Goal: Task Accomplishment & Management: Complete application form

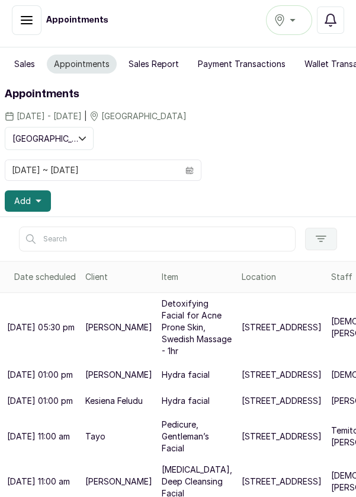
scroll to position [69, 0]
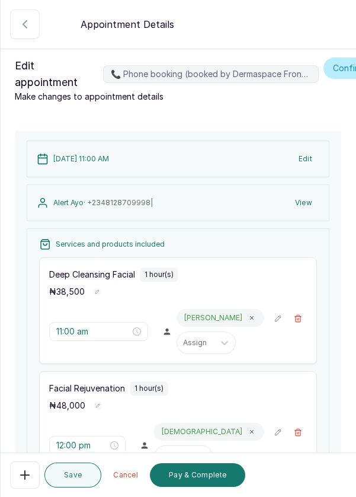
click at [313, 161] on button "Edit" at bounding box center [306, 158] width 28 height 21
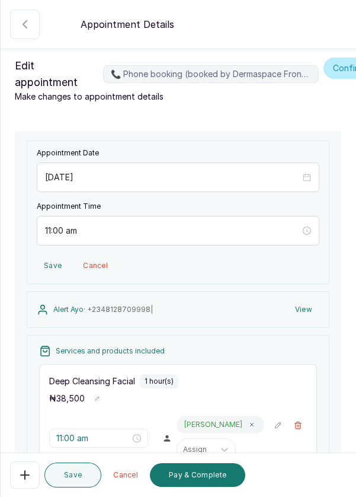
click at [46, 260] on button "Save" at bounding box center [53, 265] width 32 height 21
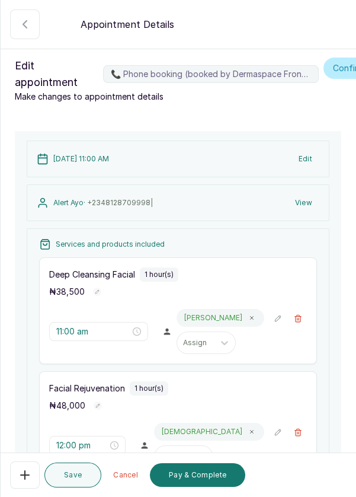
click at [308, 205] on button "View" at bounding box center [303, 202] width 31 height 21
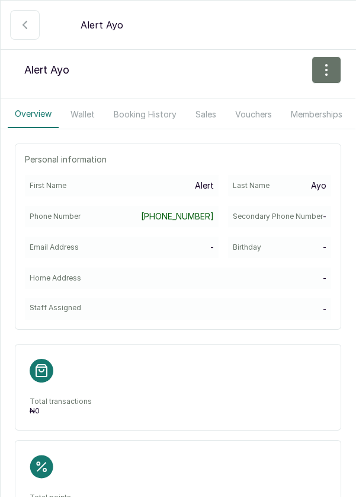
click at [212, 186] on p "Alert" at bounding box center [204, 186] width 19 height 12
click at [210, 180] on p "Alert" at bounding box center [204, 186] width 19 height 12
click at [212, 183] on p "Alert" at bounding box center [204, 186] width 19 height 12
click at [214, 180] on p "Alert" at bounding box center [204, 186] width 19 height 12
click at [211, 184] on p "Alert" at bounding box center [204, 186] width 19 height 12
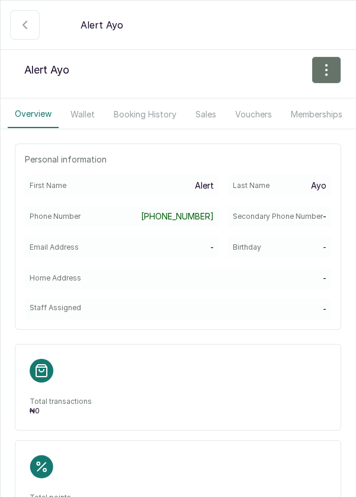
click at [211, 182] on p "Alert" at bounding box center [204, 186] width 19 height 12
click at [212, 183] on p "Alert" at bounding box center [204, 186] width 19 height 12
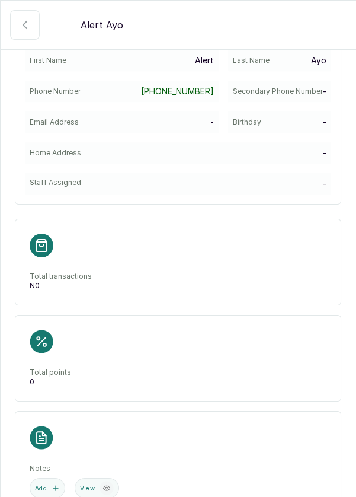
scroll to position [41, 0]
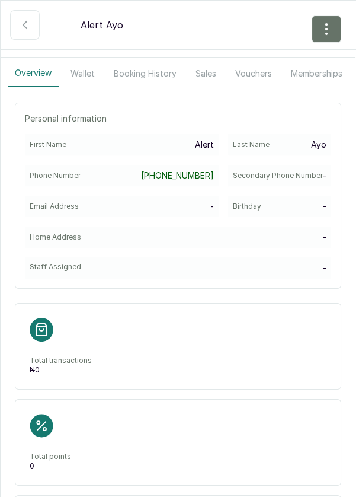
click at [212, 145] on p "Alert" at bounding box center [204, 145] width 19 height 12
click at [214, 148] on p "Alert" at bounding box center [204, 145] width 19 height 12
click at [211, 146] on p "Alert" at bounding box center [204, 145] width 19 height 12
click at [211, 144] on p "Alert" at bounding box center [204, 145] width 19 height 12
click at [212, 142] on p "Alert" at bounding box center [204, 145] width 19 height 12
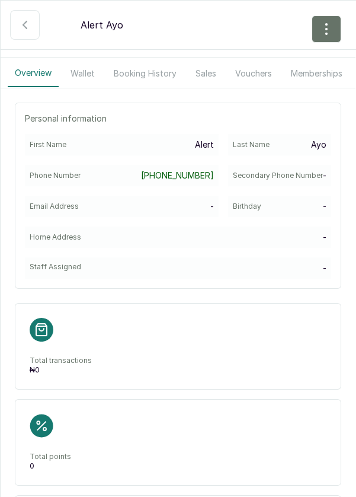
click at [22, 30] on icon "button" at bounding box center [25, 25] width 14 height 14
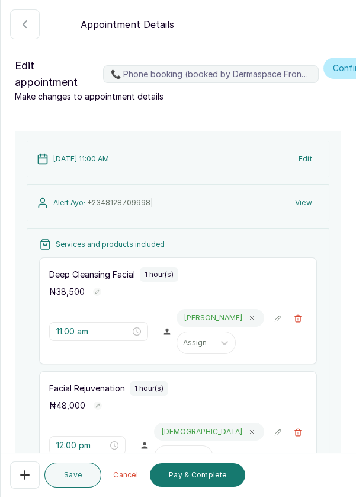
click at [314, 160] on button "Edit" at bounding box center [306, 158] width 28 height 21
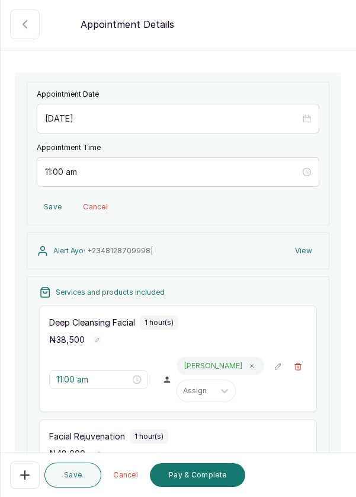
scroll to position [60, 0]
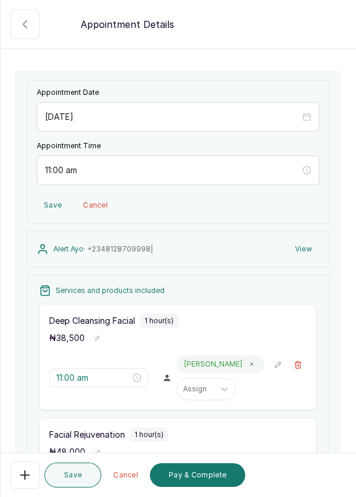
click at [307, 242] on button "View" at bounding box center [303, 248] width 31 height 21
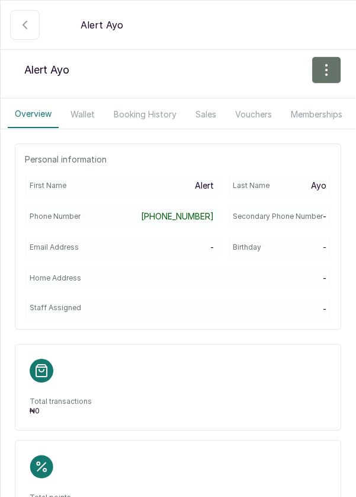
click at [318, 68] on button "button" at bounding box center [327, 69] width 30 height 27
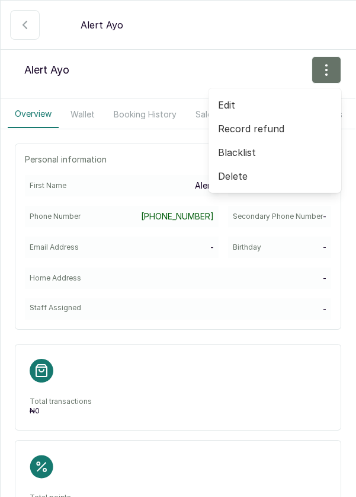
click at [222, 98] on span "Edit" at bounding box center [275, 105] width 114 height 14
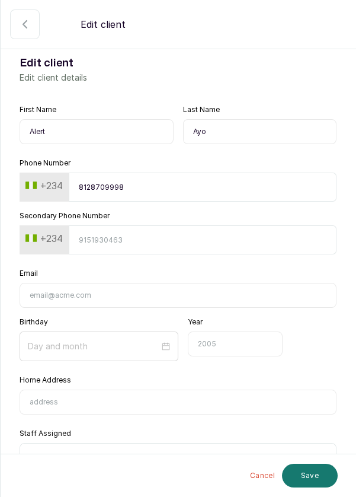
click at [72, 132] on input "Alert" at bounding box center [97, 131] width 154 height 25
type input "Aler"
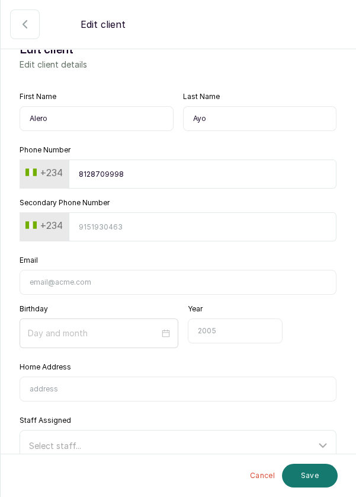
scroll to position [37, 0]
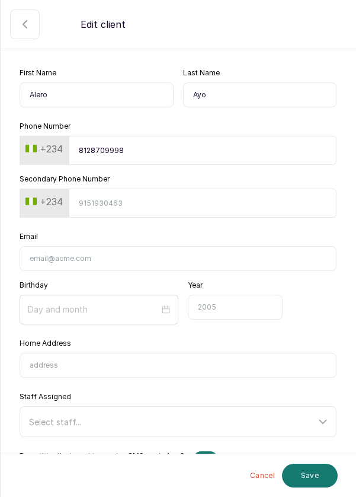
type input "Alero"
click at [286, 257] on input "Email" at bounding box center [178, 258] width 317 height 25
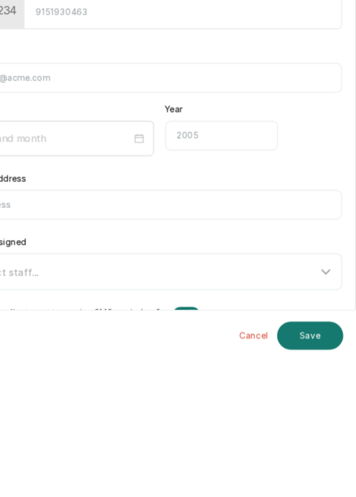
scroll to position [63, 0]
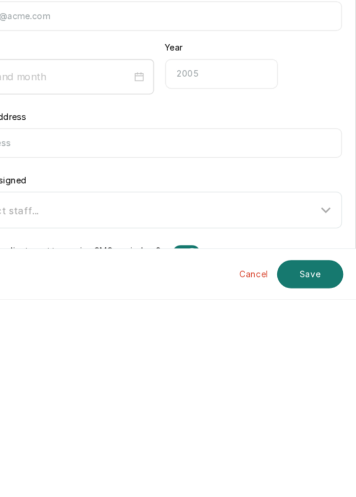
click at [312, 477] on button "Save" at bounding box center [310, 476] width 56 height 24
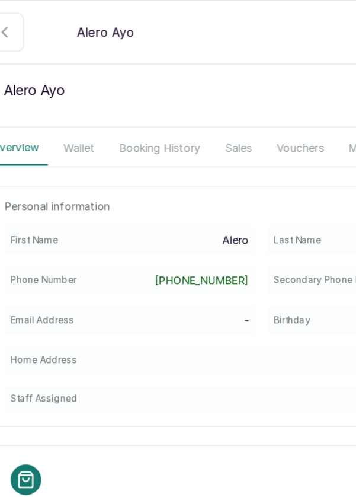
scroll to position [46, 0]
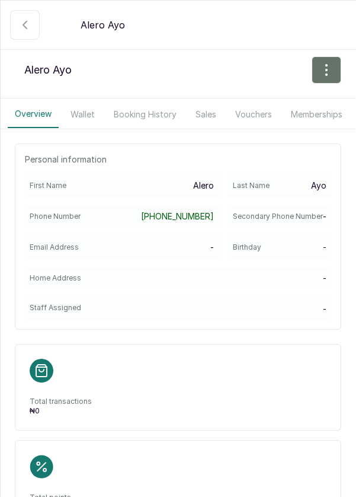
click at [18, 27] on icon "button" at bounding box center [25, 25] width 14 height 14
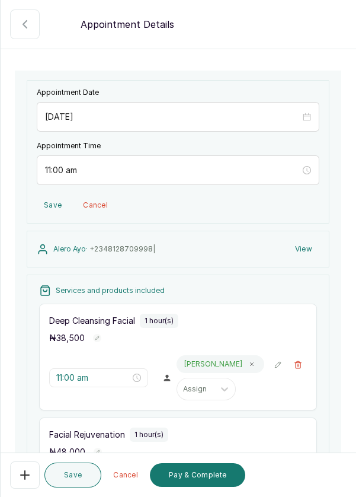
click at [43, 203] on button "Save" at bounding box center [53, 204] width 32 height 21
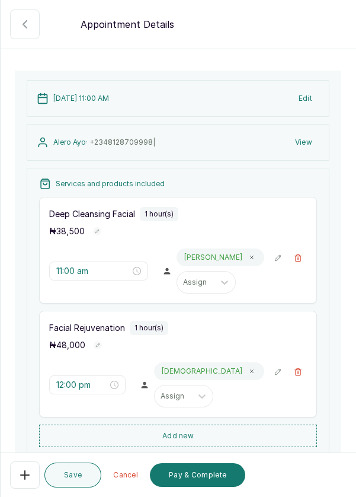
click at [299, 373] on icon "button" at bounding box center [298, 371] width 7 height 7
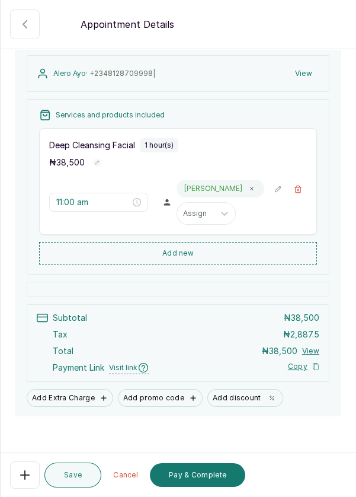
scroll to position [138, 0]
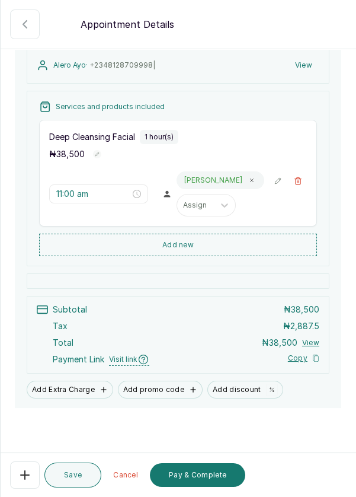
click at [302, 178] on icon "button" at bounding box center [298, 181] width 8 height 8
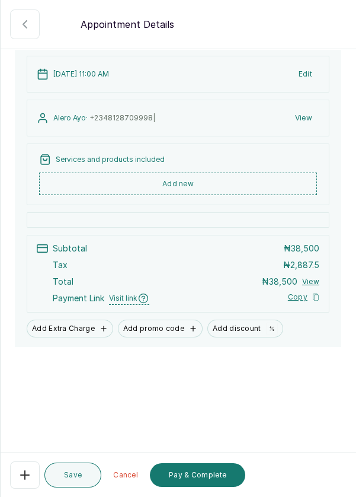
scroll to position [25, 0]
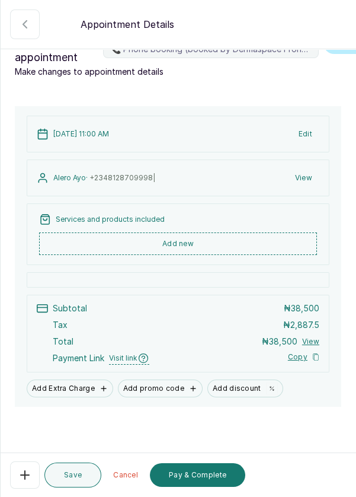
click at [222, 245] on button "Add new" at bounding box center [178, 243] width 278 height 23
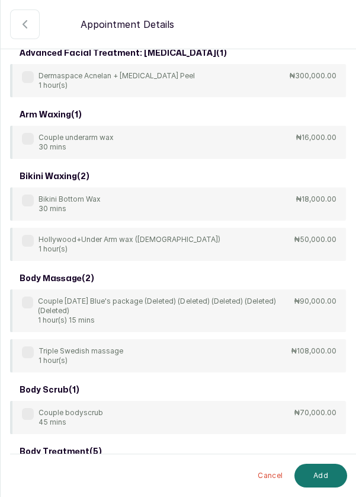
scroll to position [0, 0]
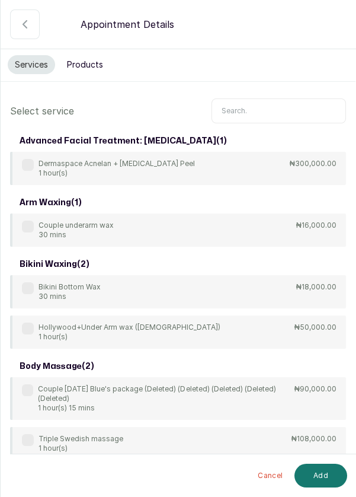
click at [260, 109] on input "text" at bounding box center [279, 110] width 135 height 25
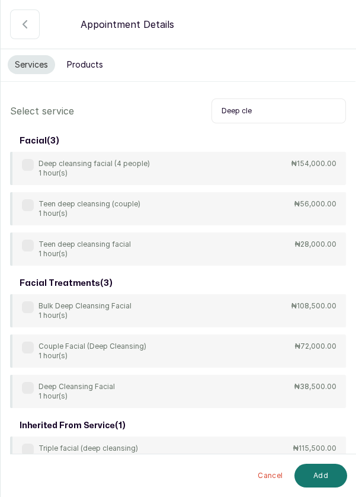
type input "Deep cle"
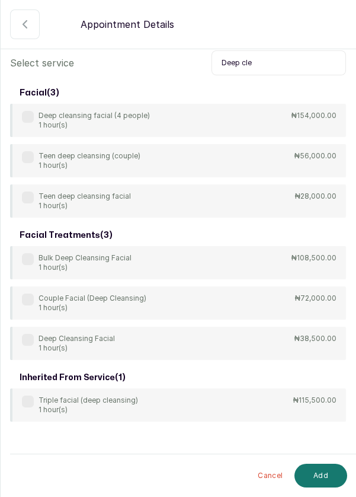
scroll to position [55, 0]
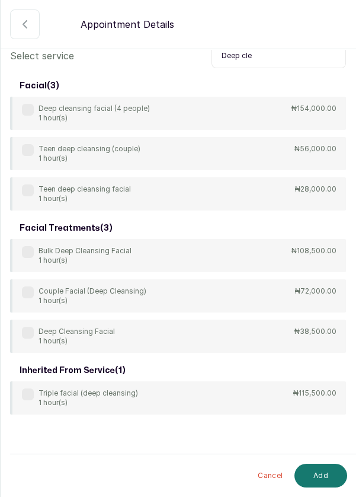
click at [30, 292] on label at bounding box center [28, 292] width 12 height 12
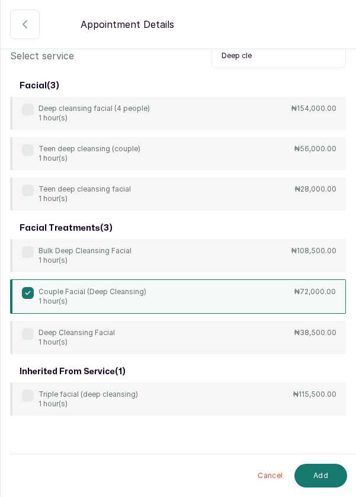
click at [311, 472] on button "Add" at bounding box center [321, 476] width 53 height 24
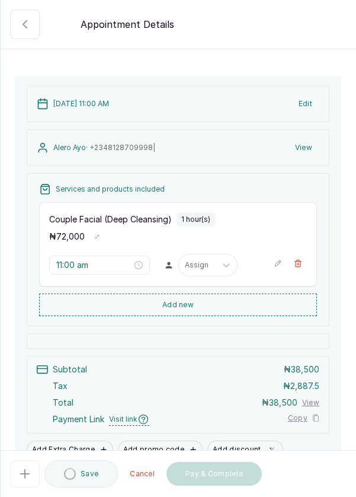
type input "11:00 am"
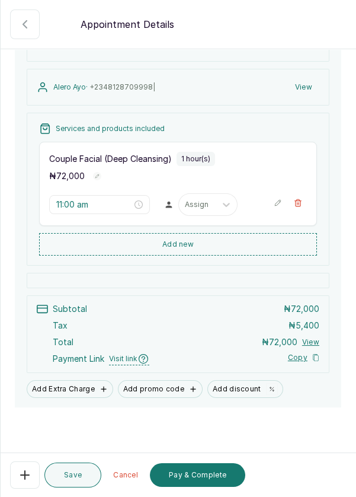
scroll to position [0, 0]
click at [297, 206] on button "📞 Phone booking (booked by Dermaspace Frontdesk)" at bounding box center [298, 203] width 18 height 18
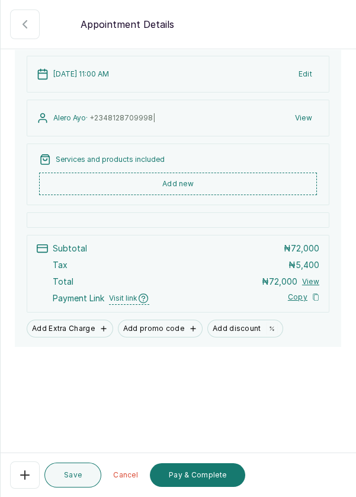
scroll to position [25, 0]
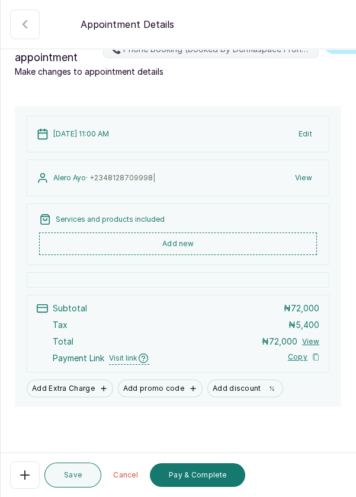
click at [238, 241] on button "Add new" at bounding box center [178, 243] width 278 height 23
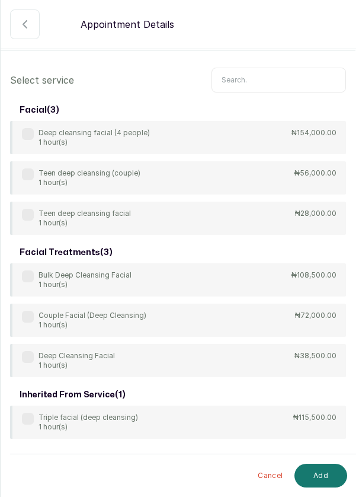
scroll to position [55, 0]
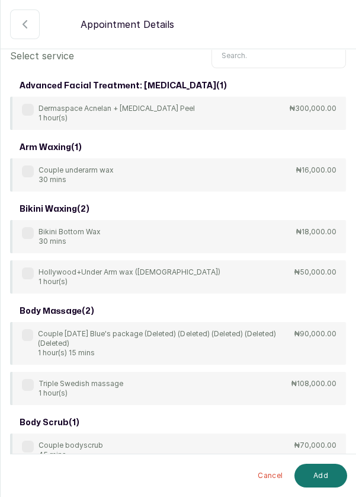
click at [263, 68] on input "text" at bounding box center [279, 55] width 135 height 25
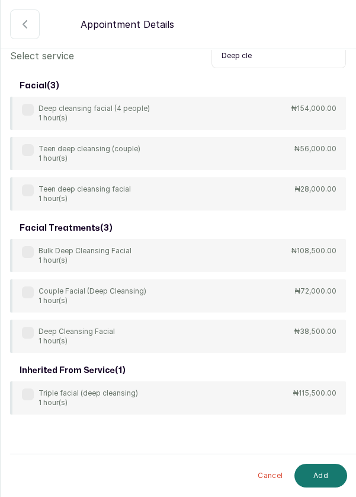
scroll to position [57, 0]
type input "Deep cle"
click at [30, 319] on div "Deep Cleansing Facial 1 hour(s) ₦38,500.00" at bounding box center [178, 335] width 336 height 33
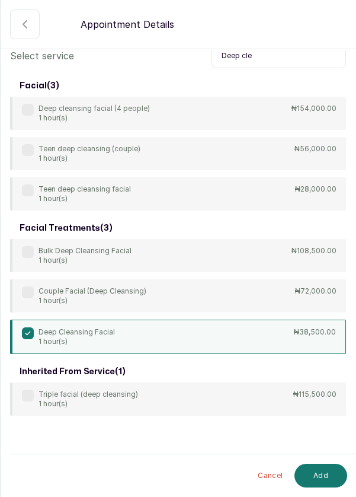
scroll to position [50, 0]
click at [321, 478] on button "Add" at bounding box center [321, 476] width 53 height 24
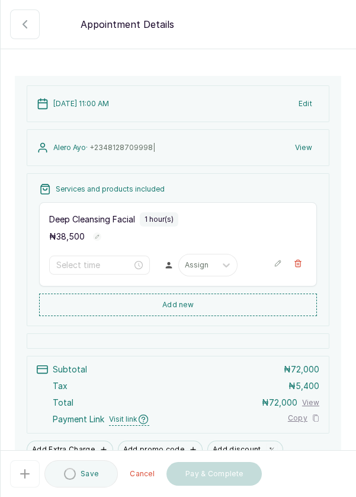
type input "11:00 am"
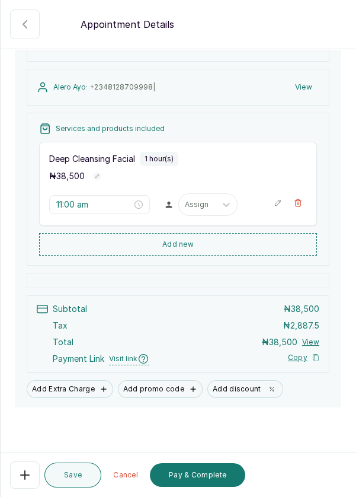
scroll to position [57, 0]
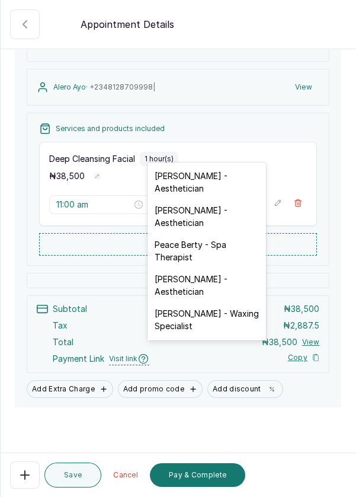
click at [213, 271] on div "[PERSON_NAME] - Aesthetician" at bounding box center [207, 285] width 119 height 34
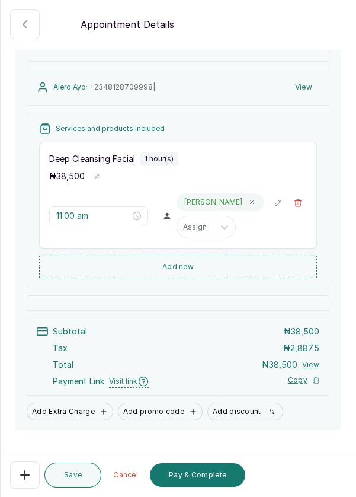
click at [85, 402] on button "Add Extra Charge" at bounding box center [70, 411] width 87 height 18
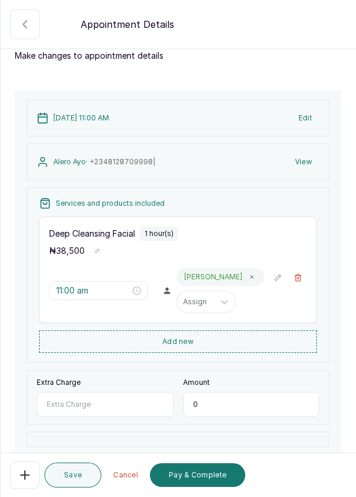
scroll to position [44, 0]
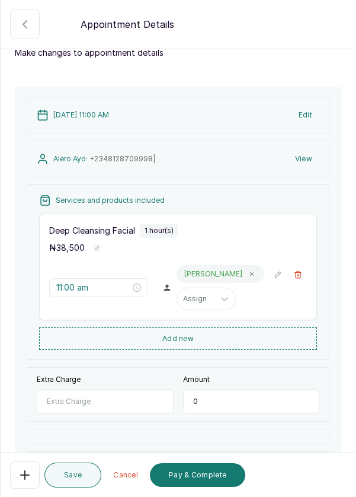
click at [60, 389] on input "Extra Charge" at bounding box center [105, 401] width 137 height 25
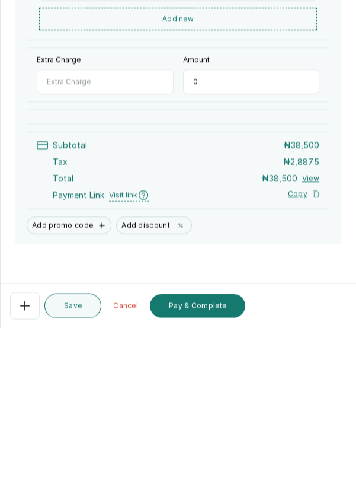
scroll to position [196, 0]
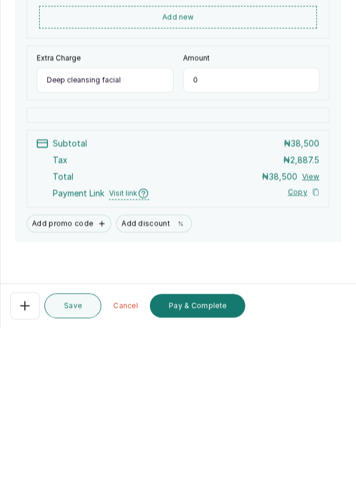
type input "Deep cleansing facial"
click at [222, 237] on input "0" at bounding box center [251, 249] width 137 height 25
type input "38,500"
click at [153, 384] on button "Add discount" at bounding box center [154, 393] width 76 height 18
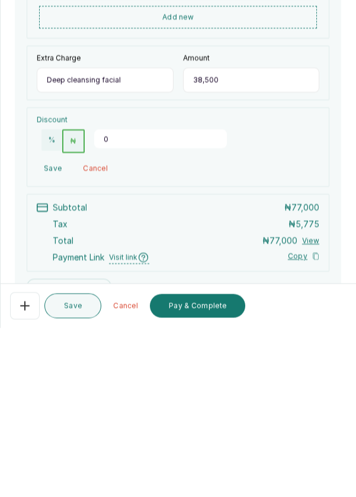
scroll to position [30, 0]
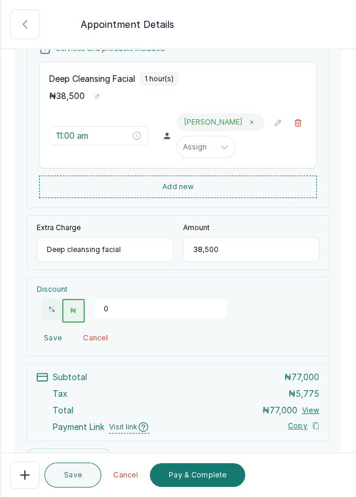
click at [44, 299] on button "%" at bounding box center [51, 309] width 21 height 21
click at [120, 299] on input "0" at bounding box center [160, 308] width 133 height 19
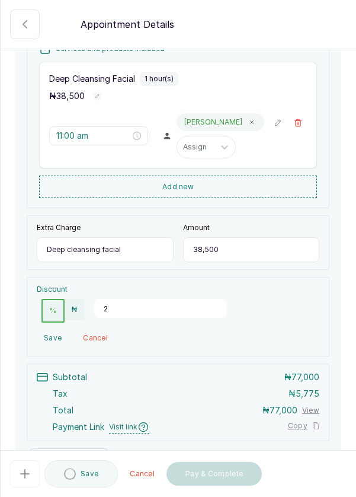
type input "20"
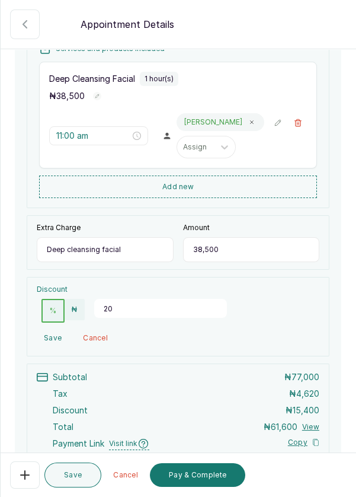
click at [46, 327] on button "Save" at bounding box center [53, 337] width 32 height 21
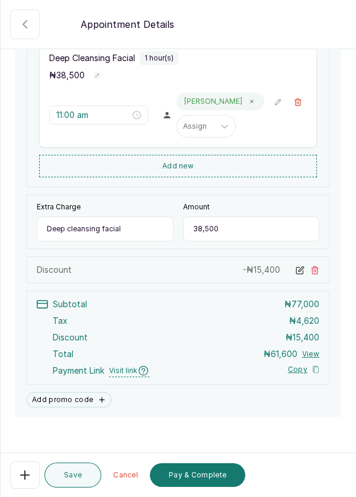
scroll to position [225, 0]
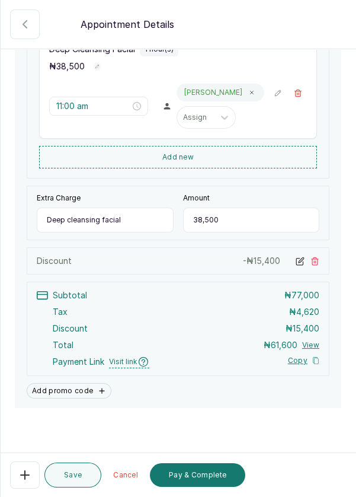
click at [209, 478] on button "Pay & Complete" at bounding box center [197, 475] width 95 height 24
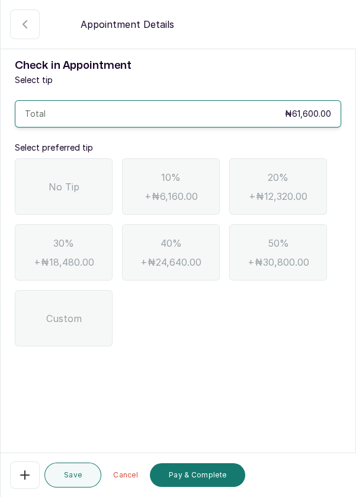
scroll to position [0, 0]
click at [44, 158] on div "No Tip" at bounding box center [64, 186] width 98 height 56
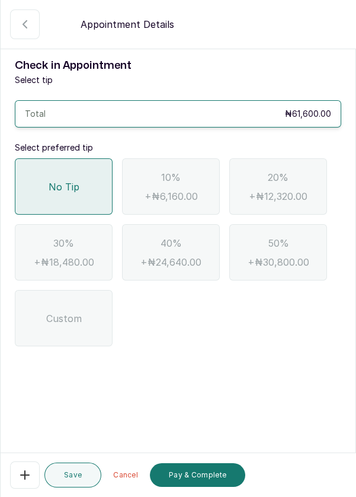
click at [219, 478] on button "Pay & Complete" at bounding box center [197, 475] width 95 height 24
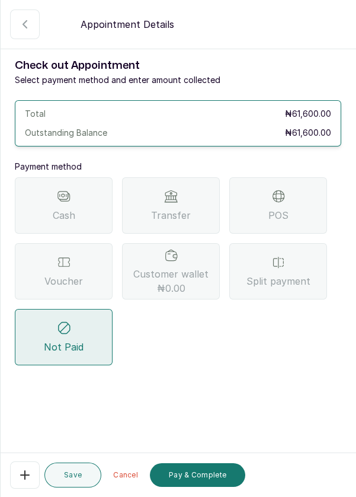
click at [298, 177] on div "POS" at bounding box center [278, 205] width 98 height 56
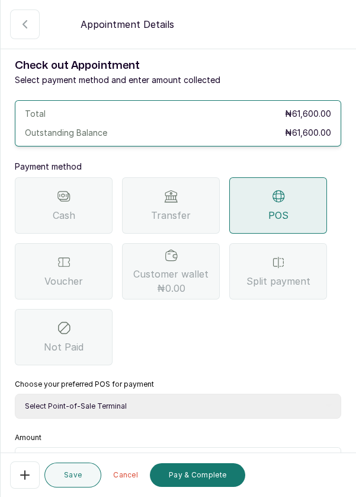
click at [239, 394] on select "Select Point-of-Sale Terminal Pos- Flutterwave Zenith Bank POS - Paga Paga POS …" at bounding box center [178, 406] width 327 height 25
select select "ea021b39-a6bc-4e4d-b5d1-02cb72451b32"
click at [15, 394] on select "Select Point-of-Sale Terminal Pos- Flutterwave Zenith Bank POS - Paga Paga POS …" at bounding box center [178, 406] width 327 height 25
click at [184, 455] on input "text" at bounding box center [186, 462] width 296 height 14
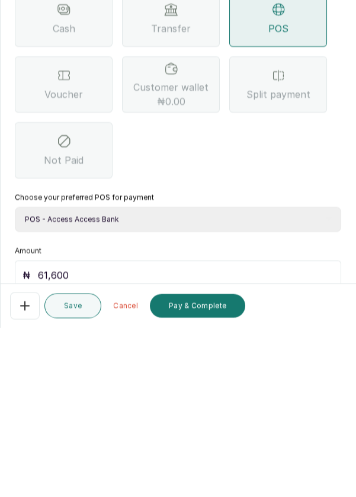
scroll to position [78, 0]
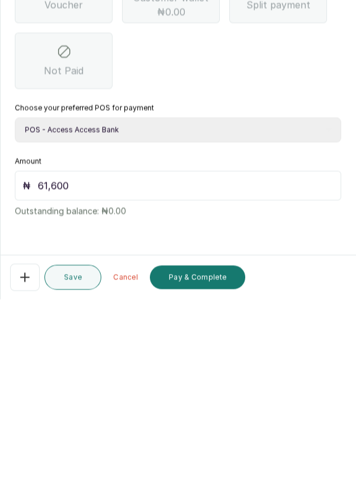
type input "61,600"
click at [207, 474] on button "Pay & Complete" at bounding box center [197, 475] width 95 height 24
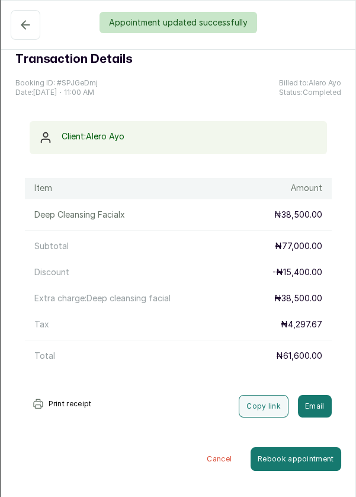
scroll to position [69, 0]
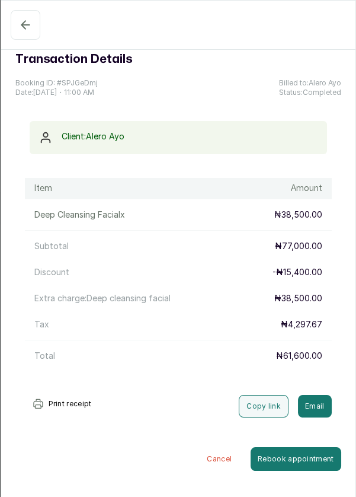
click at [23, 21] on icon "button" at bounding box center [25, 25] width 14 height 14
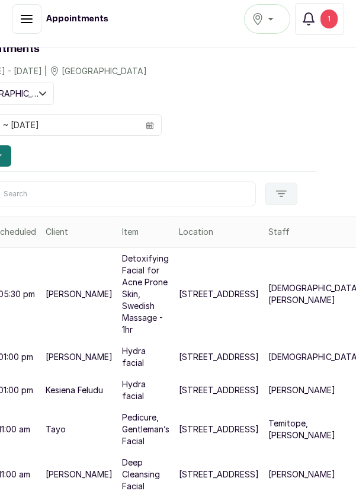
scroll to position [57, 11]
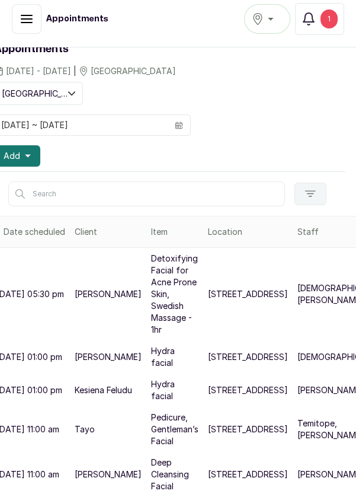
click at [23, 145] on button "Add" at bounding box center [17, 155] width 46 height 21
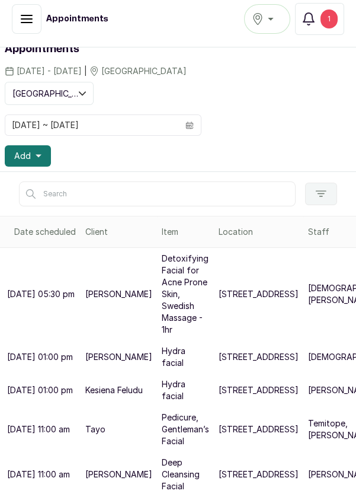
click at [23, 150] on span "Add" at bounding box center [22, 156] width 17 height 12
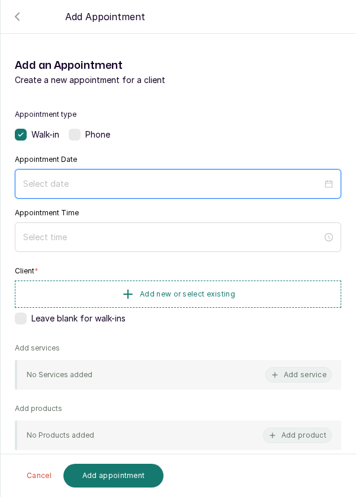
click at [248, 183] on input at bounding box center [172, 183] width 299 height 13
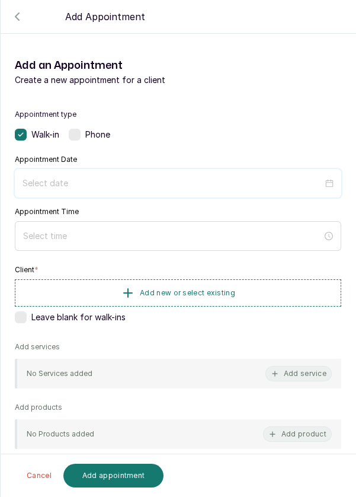
click at [91, 221] on div at bounding box center [178, 236] width 327 height 30
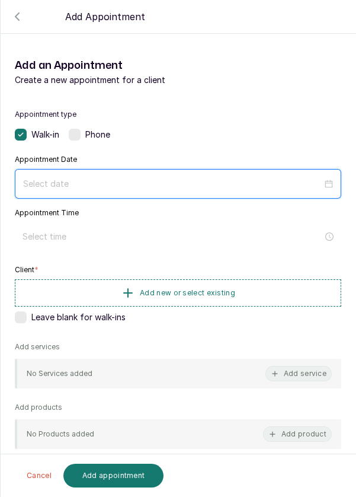
click at [79, 186] on input at bounding box center [172, 183] width 299 height 13
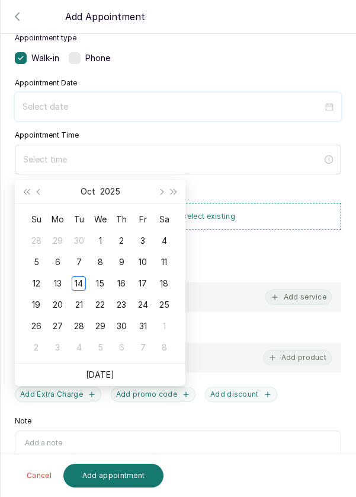
scroll to position [96, 0]
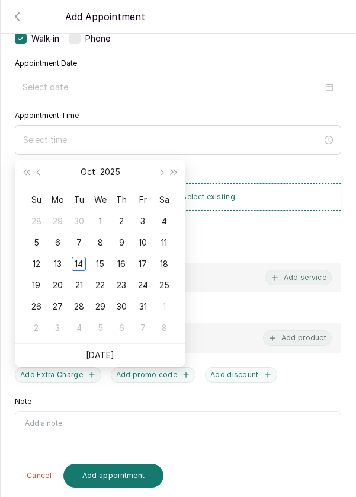
click at [80, 257] on div "14" at bounding box center [79, 264] width 14 height 14
type input "[DATE]"
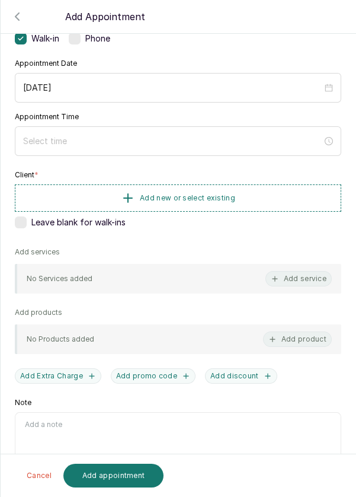
scroll to position [5, 0]
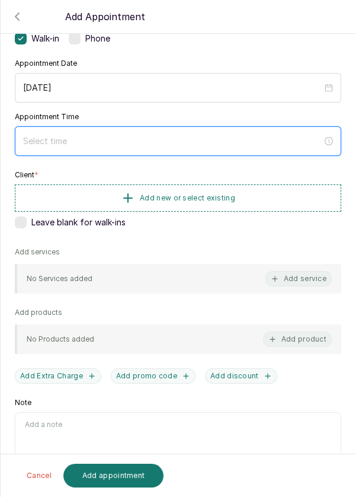
click at [81, 135] on input at bounding box center [172, 141] width 299 height 13
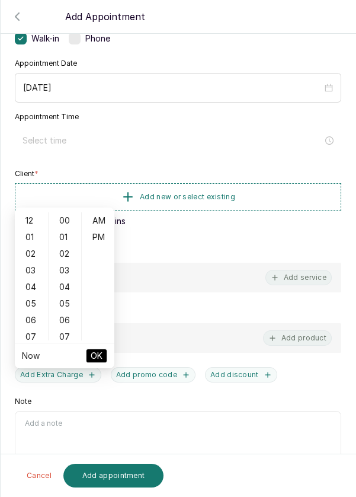
click at [27, 262] on div "03" at bounding box center [31, 270] width 28 height 17
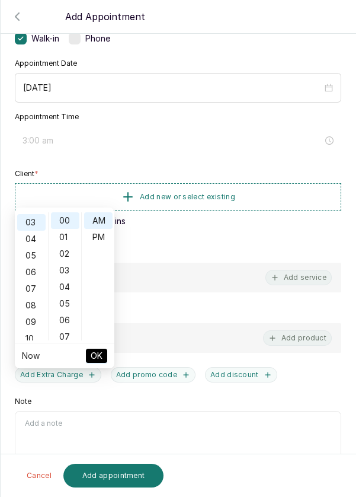
scroll to position [50, 0]
click at [98, 229] on div "PM" at bounding box center [98, 237] width 28 height 17
type input "3:00 pm"
click at [97, 344] on span "OK" at bounding box center [97, 355] width 12 height 23
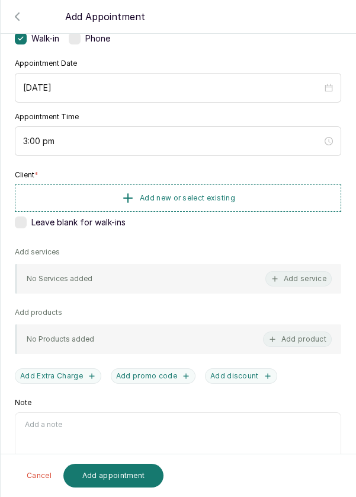
click at [180, 193] on span "Add new or select existing" at bounding box center [187, 197] width 95 height 9
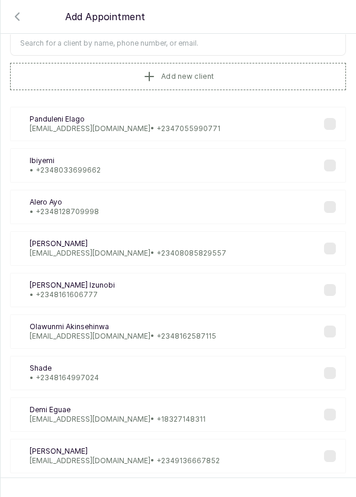
scroll to position [0, 0]
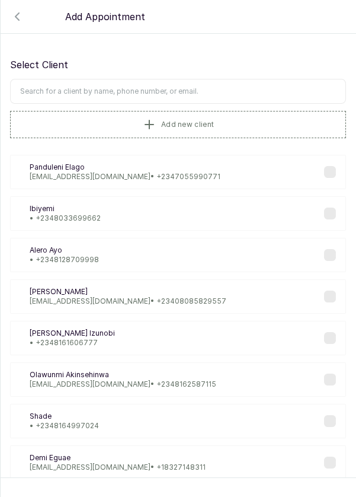
click at [199, 82] on input "text" at bounding box center [178, 91] width 336 height 25
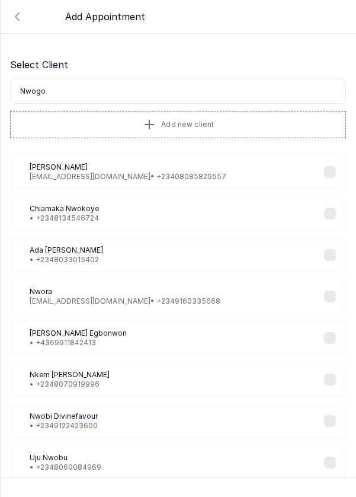
type input "Nwogo"
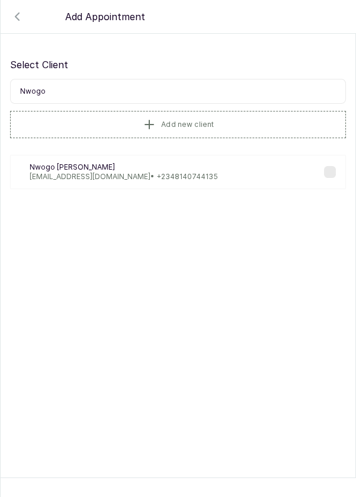
click at [219, 164] on div "Nv [PERSON_NAME] [PERSON_NAME][EMAIL_ADDRESS][DOMAIN_NAME] • [PHONE_NUMBER]" at bounding box center [178, 172] width 336 height 34
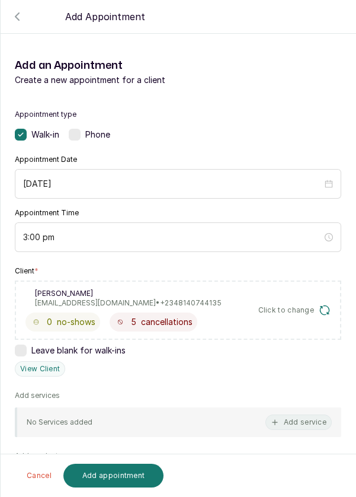
click at [290, 414] on button "Add service" at bounding box center [299, 421] width 66 height 15
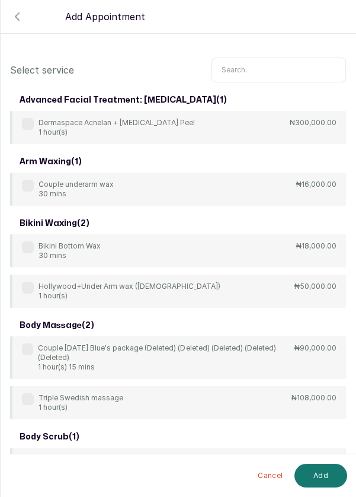
click at [273, 73] on input "text" at bounding box center [279, 69] width 135 height 25
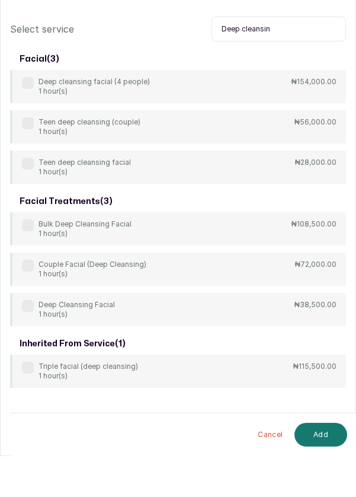
scroll to position [65, 0]
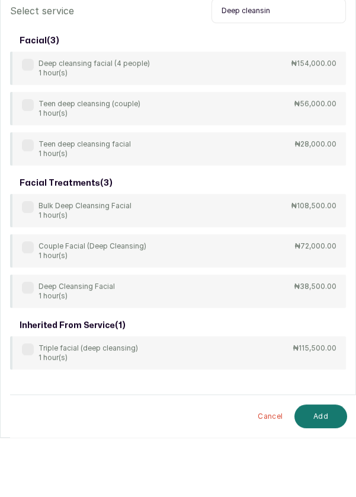
type input "Deep cleansin"
click at [29, 349] on label at bounding box center [28, 347] width 12 height 12
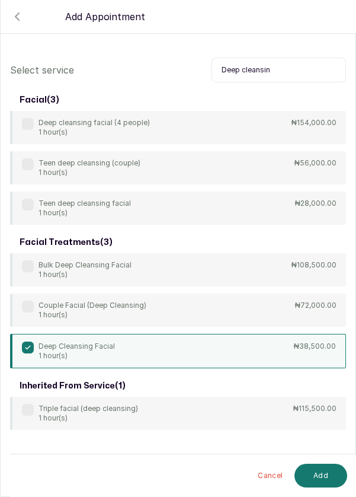
click at [324, 478] on button "Add" at bounding box center [321, 476] width 53 height 24
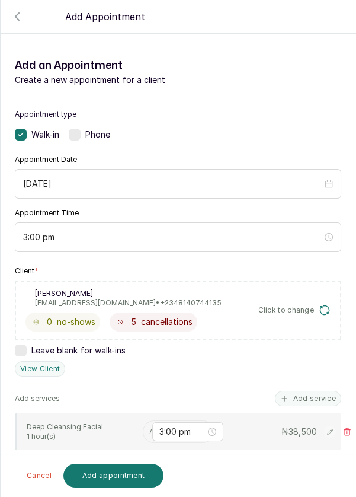
click at [149, 430] on input "text" at bounding box center [150, 431] width 2 height 8
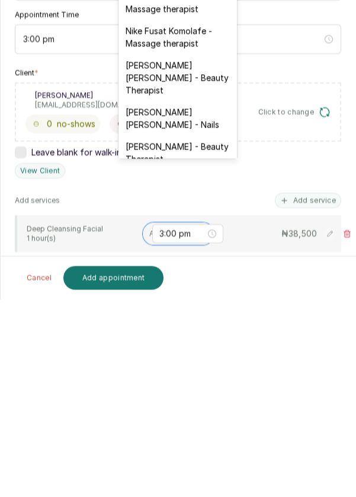
scroll to position [420, 0]
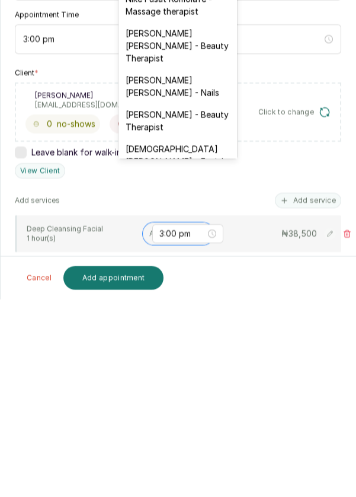
click at [200, 335] on div "[DEMOGRAPHIC_DATA][PERSON_NAME] - Facial" at bounding box center [178, 352] width 119 height 34
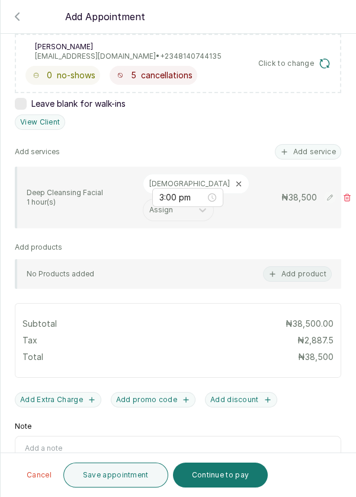
scroll to position [251, 0]
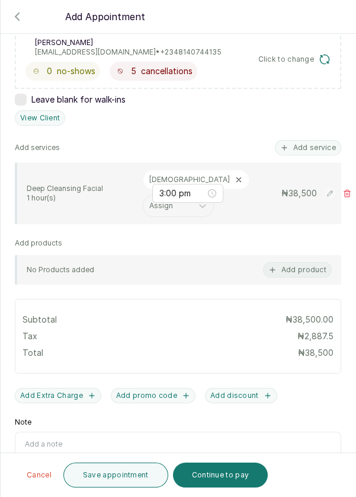
click at [119, 476] on button "Save appointment" at bounding box center [115, 474] width 105 height 25
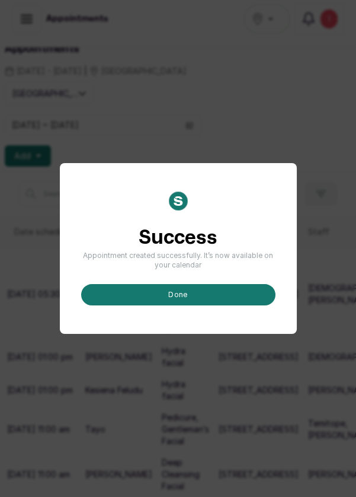
click at [235, 305] on button "done" at bounding box center [178, 294] width 194 height 21
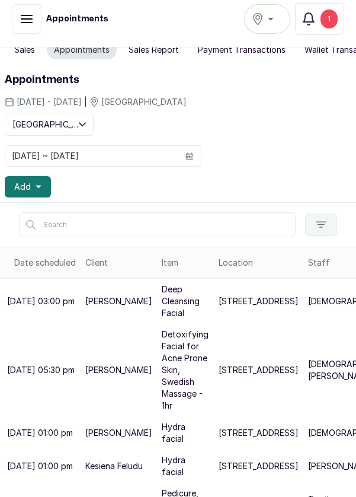
scroll to position [0, 0]
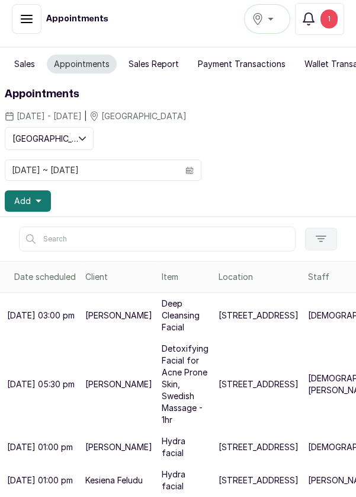
click at [30, 190] on button "Add" at bounding box center [28, 200] width 46 height 21
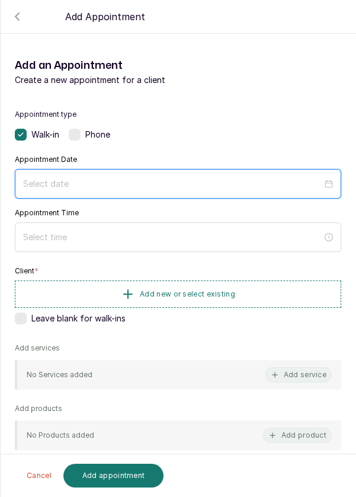
click at [283, 183] on input at bounding box center [172, 183] width 299 height 13
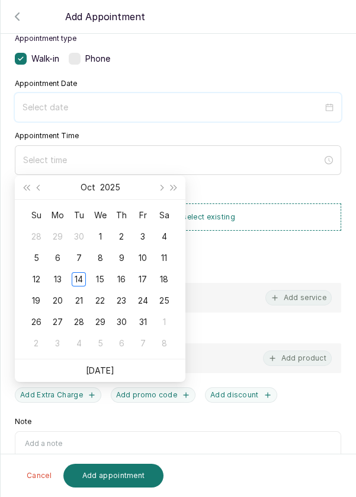
scroll to position [81, 0]
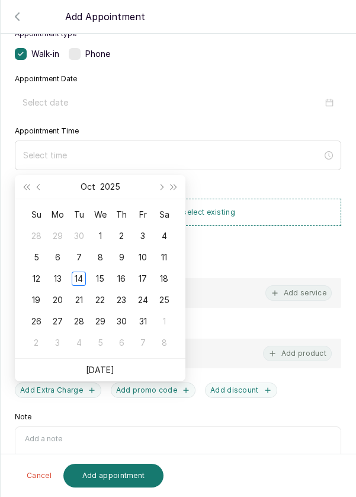
click at [85, 271] on div "14" at bounding box center [79, 278] width 14 height 14
type input "[DATE]"
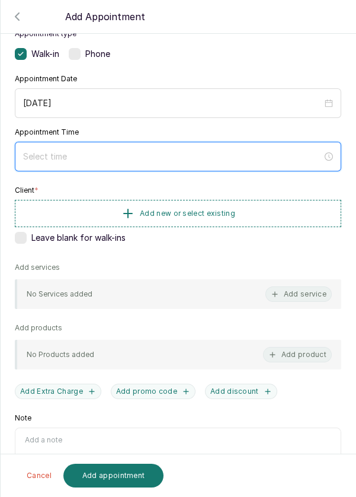
click at [254, 155] on input at bounding box center [172, 156] width 299 height 13
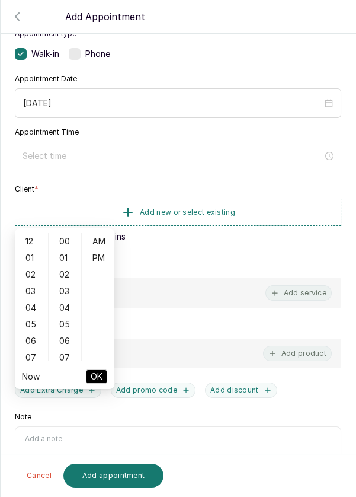
click at [31, 299] on div "04" at bounding box center [31, 307] width 28 height 17
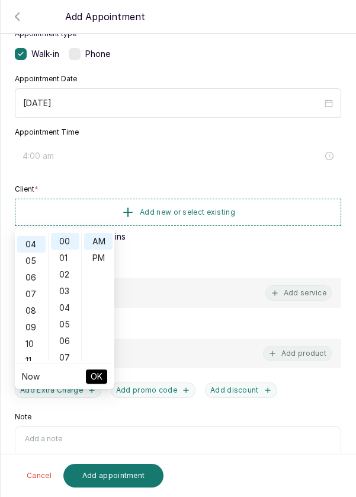
scroll to position [66, 0]
click at [30, 267] on div "06" at bounding box center [31, 275] width 28 height 17
click at [30, 283] on div "03" at bounding box center [31, 291] width 28 height 17
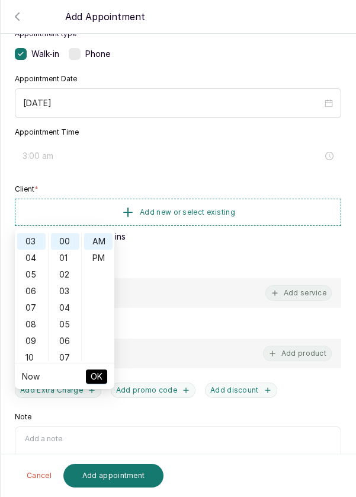
click at [100, 250] on div "PM" at bounding box center [98, 258] width 28 height 17
type input "3:00 pm"
click at [102, 365] on span "OK" at bounding box center [97, 376] width 12 height 23
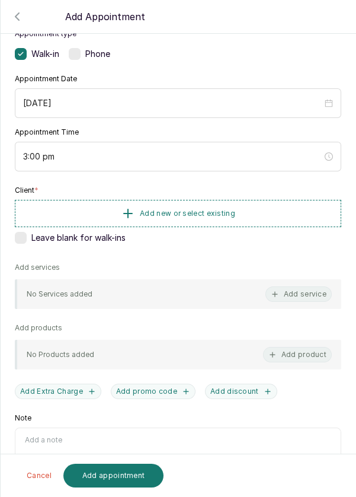
click at [274, 210] on button "Add new or select existing" at bounding box center [178, 213] width 327 height 27
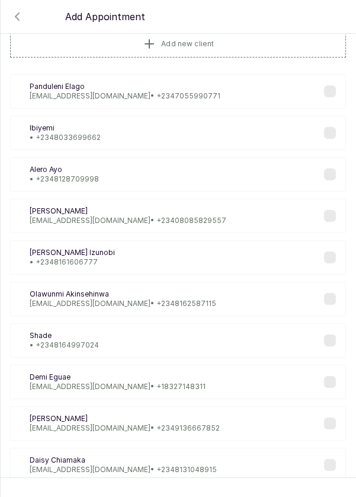
scroll to position [34, 0]
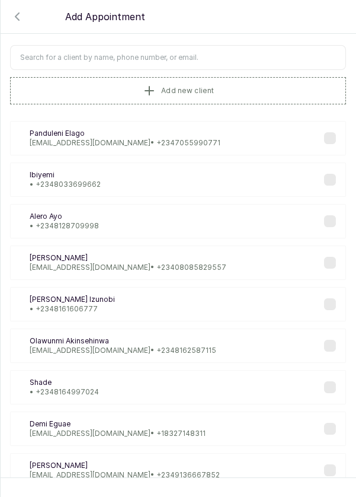
click at [207, 59] on input "text" at bounding box center [178, 57] width 336 height 25
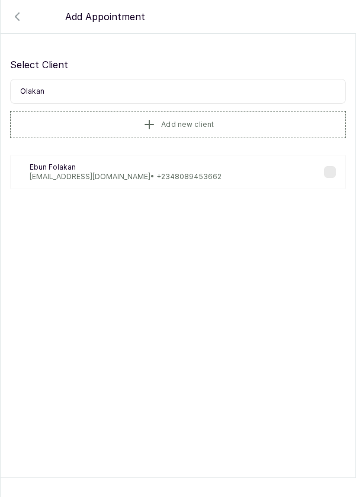
scroll to position [0, 0]
type input "O"
click at [16, 21] on icon "button" at bounding box center [17, 16] width 14 height 14
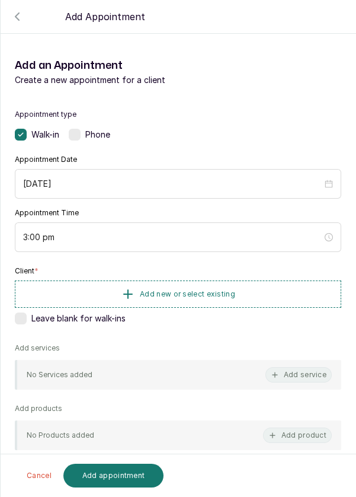
click at [14, 27] on div at bounding box center [178, 48] width 356 height 59
click at [236, 291] on button "Add new or select existing" at bounding box center [178, 293] width 327 height 27
